Goal: Information Seeking & Learning: Find specific fact

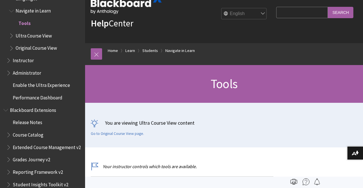
scroll to position [17, 0]
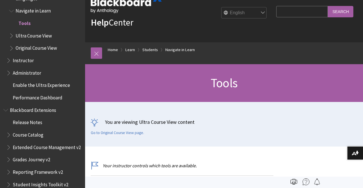
click at [291, 15] on input "Search Query" at bounding box center [303, 11] width 52 height 11
type input "caduceus"
drag, startPoint x: 291, startPoint y: 15, endPoint x: 340, endPoint y: 14, distance: 49.4
click at [340, 14] on input "Search" at bounding box center [341, 11] width 26 height 11
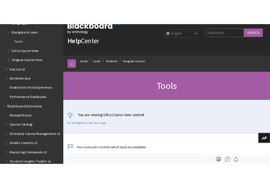
scroll to position [0, 0]
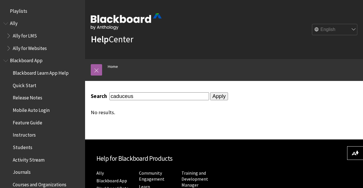
click at [210, 97] on input "Apply" at bounding box center [219, 96] width 18 height 8
